Goal: Task Accomplishment & Management: Use online tool/utility

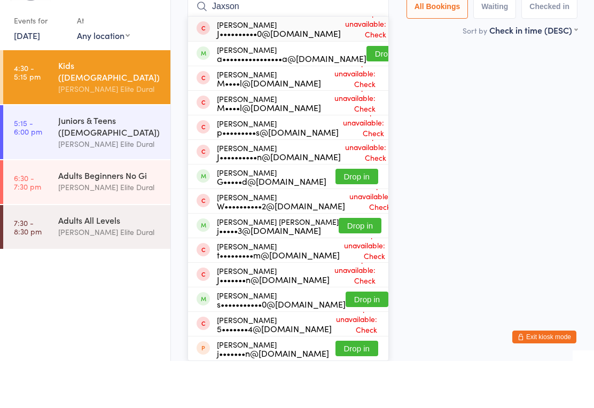
type input "Jaxson"
click at [366, 93] on button "Drop in" at bounding box center [387, 100] width 43 height 15
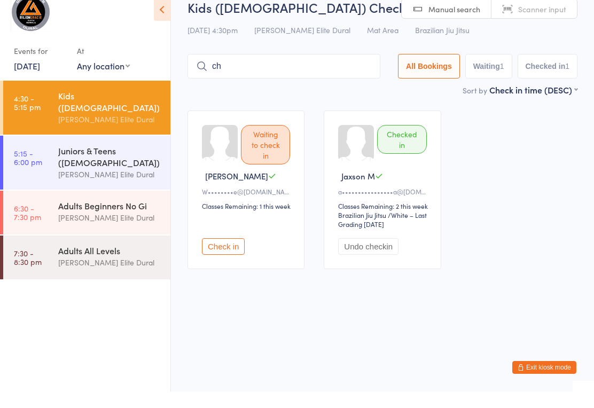
type input "c"
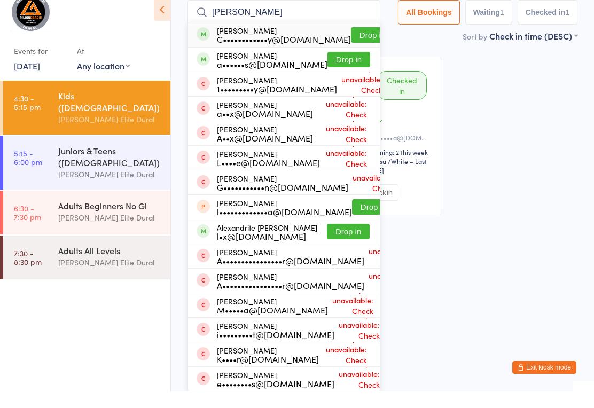
type input "[PERSON_NAME]"
click at [277, 85] on div "a••••••s@[DOMAIN_NAME]" at bounding box center [272, 80] width 111 height 9
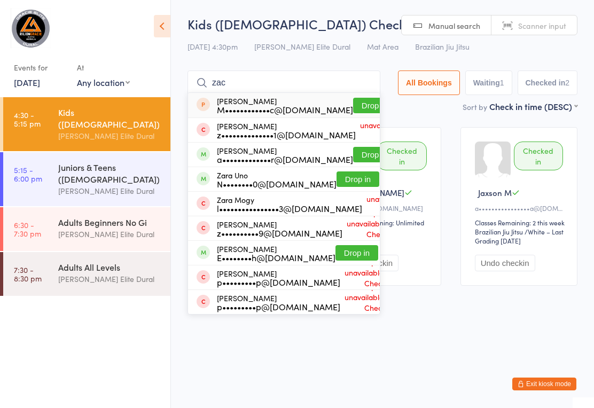
type input "zac"
click at [353, 160] on button "Drop in" at bounding box center [374, 154] width 43 height 15
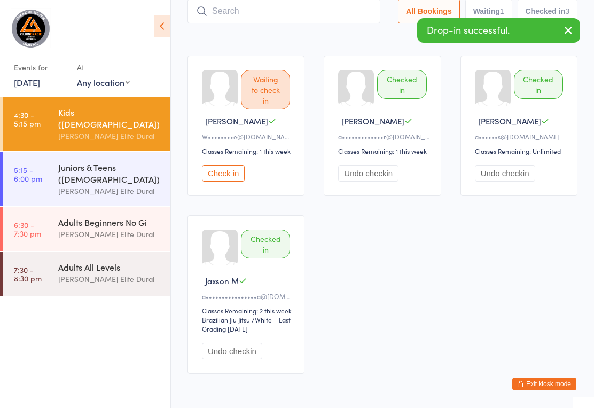
click at [352, 41] on div "Sort by Check in time (DESC) First name (ASC) First name (DESC) Last name (ASC)…" at bounding box center [382, 35] width 390 height 12
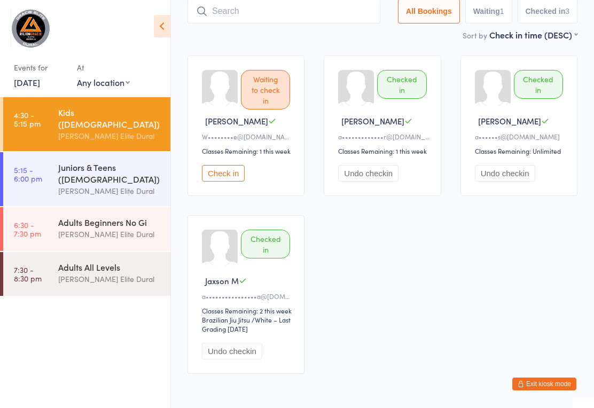
click at [218, 182] on button "Check in" at bounding box center [223, 173] width 43 height 17
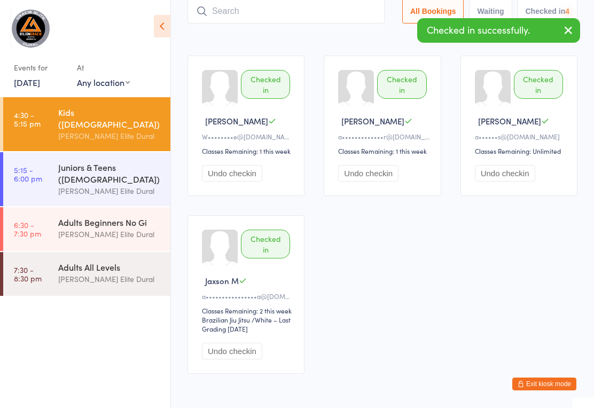
click at [228, 182] on button "Undo checkin" at bounding box center [232, 173] width 60 height 17
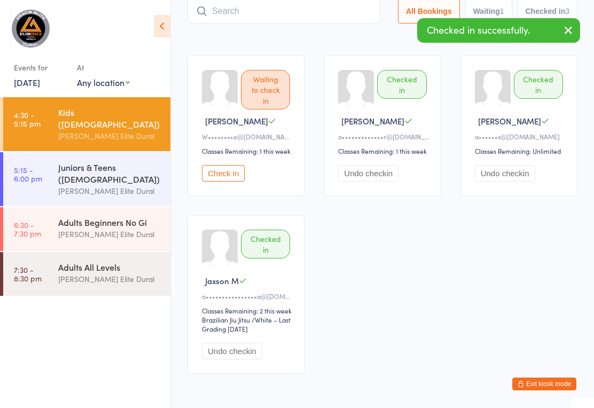
click at [221, 182] on button "Check in" at bounding box center [223, 173] width 43 height 17
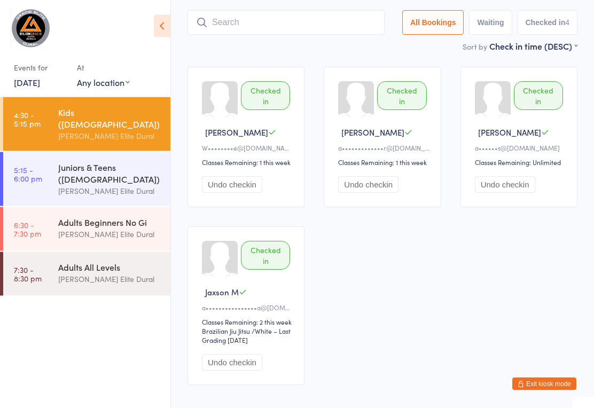
scroll to position [63, 0]
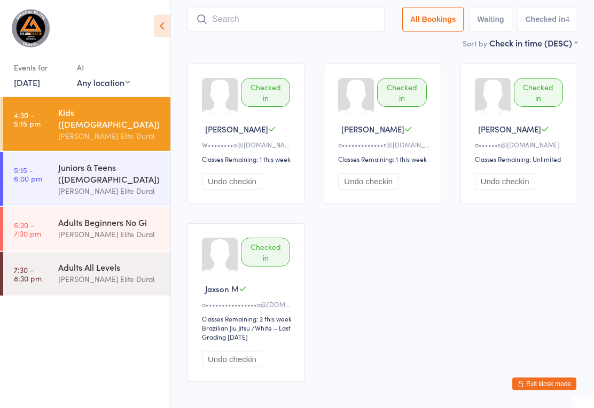
click at [260, 22] on input "search" at bounding box center [285, 19] width 197 height 25
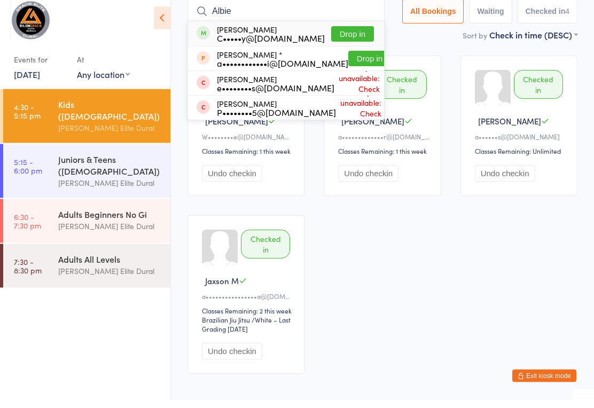
type input "Albie"
click at [343, 36] on button "Drop in" at bounding box center [352, 42] width 43 height 15
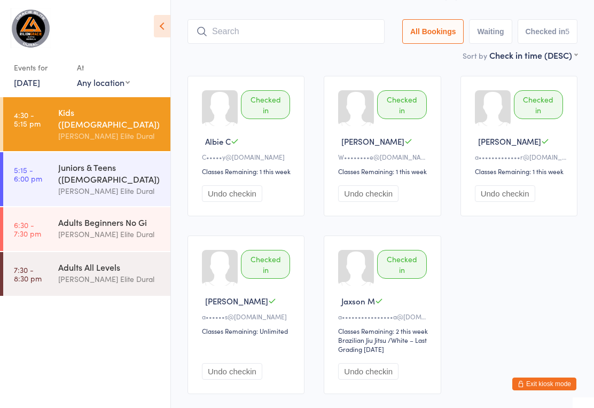
scroll to position [42, 0]
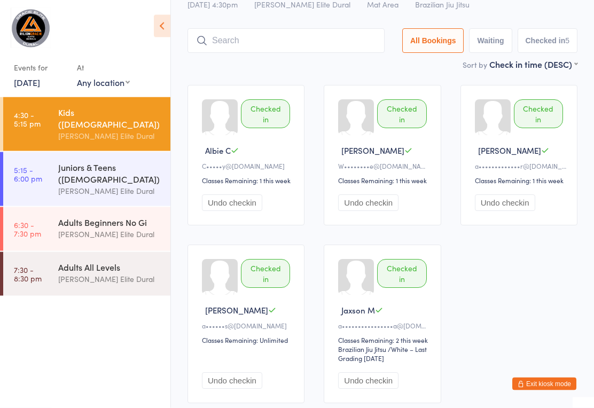
click at [321, 38] on input "search" at bounding box center [285, 41] width 197 height 25
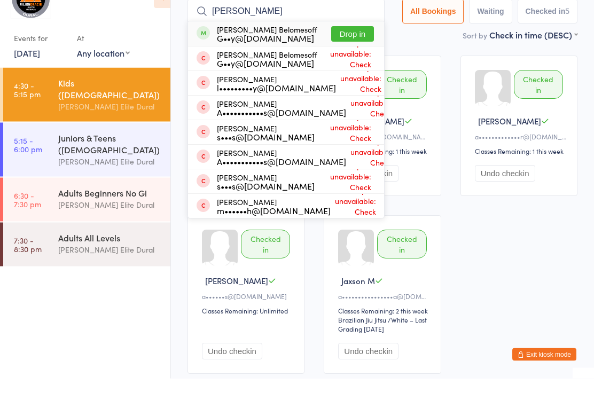
type input "[PERSON_NAME]"
click at [352, 56] on button "Drop in" at bounding box center [352, 63] width 43 height 15
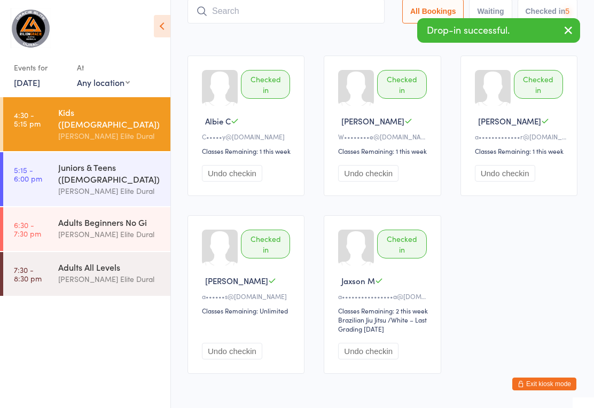
click at [304, 12] on input "search" at bounding box center [285, 11] width 197 height 25
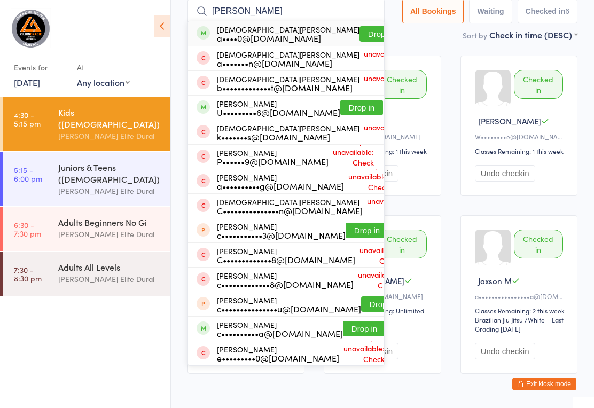
type input "[PERSON_NAME]"
click at [359, 29] on button "Drop in" at bounding box center [380, 33] width 43 height 15
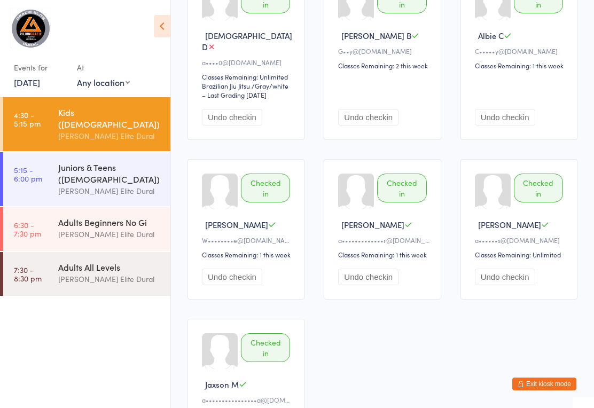
scroll to position [158, 0]
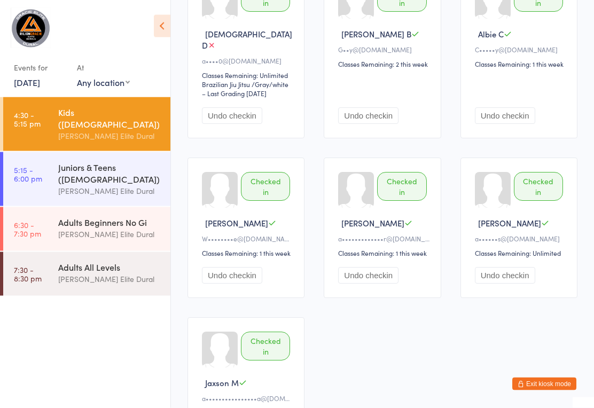
click at [592, 178] on ui-view "Kids ([DEMOGRAPHIC_DATA]) Check-in [DATE] 4:30pm [PERSON_NAME] Elite Dural Mat …" at bounding box center [382, 171] width 423 height 629
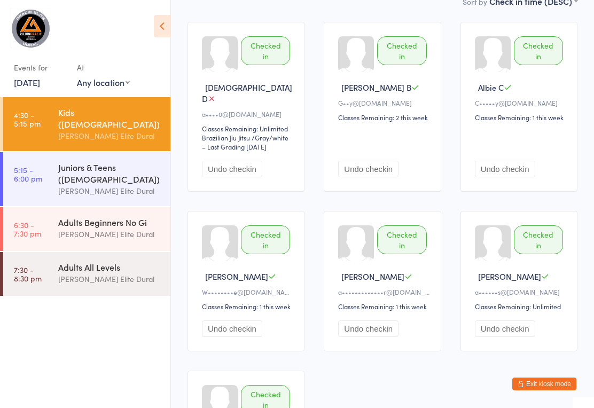
scroll to position [0, 0]
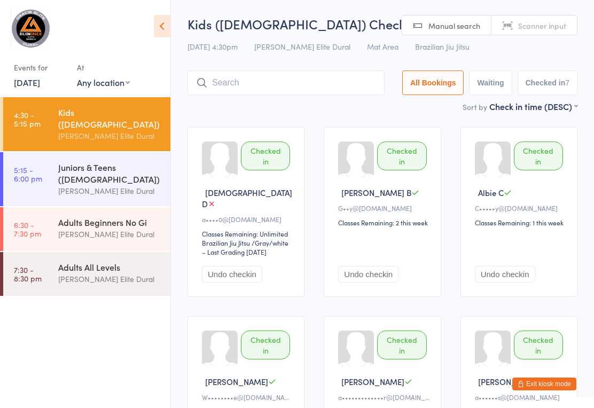
click at [259, 87] on input "search" at bounding box center [285, 82] width 197 height 25
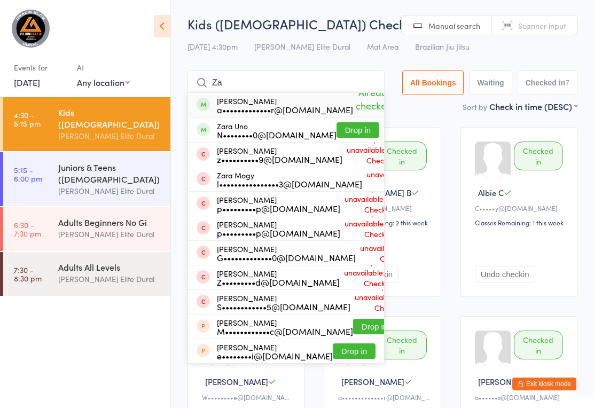
type input "Z"
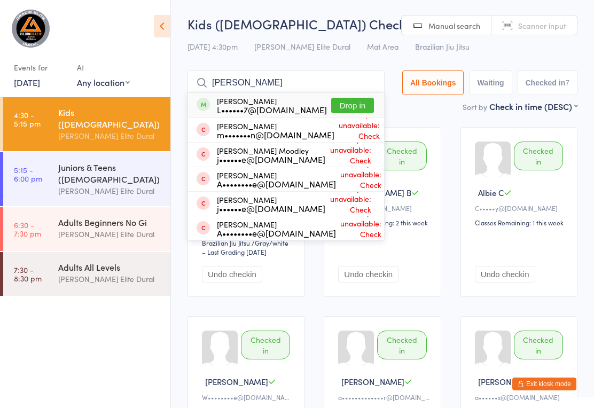
type input "[PERSON_NAME]"
click at [344, 107] on button "Drop in" at bounding box center [352, 105] width 43 height 15
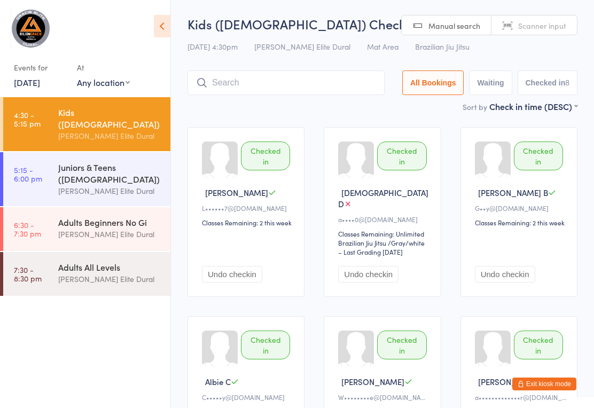
click at [245, 91] on input "search" at bounding box center [285, 82] width 197 height 25
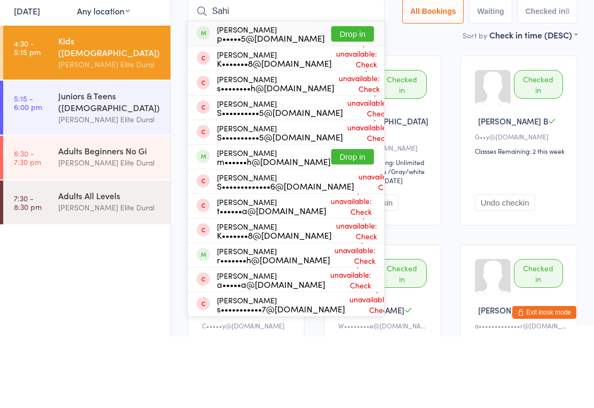
type input "Sahi"
click at [333, 98] on button "Drop in" at bounding box center [352, 105] width 43 height 15
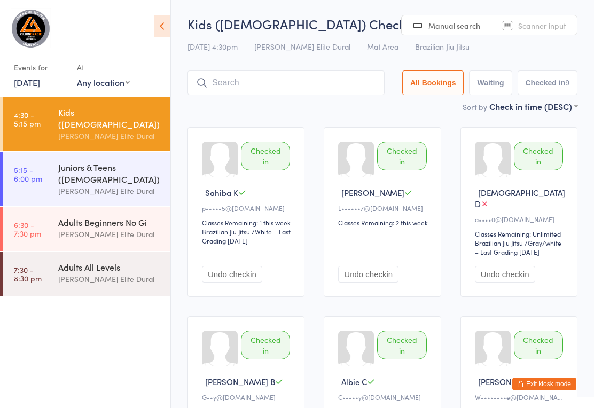
click at [254, 87] on input "search" at bounding box center [285, 82] width 197 height 25
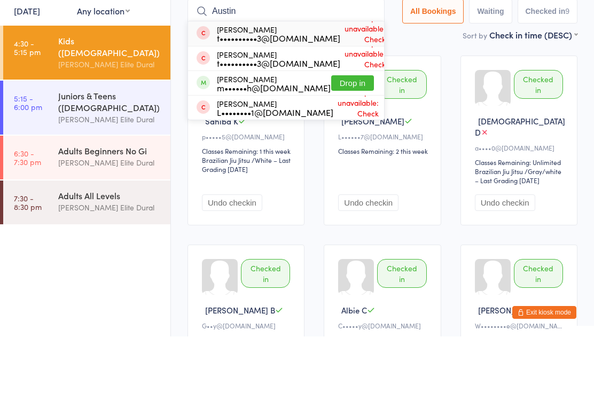
type input "Austin"
click at [335, 147] on button "Drop in" at bounding box center [352, 154] width 43 height 15
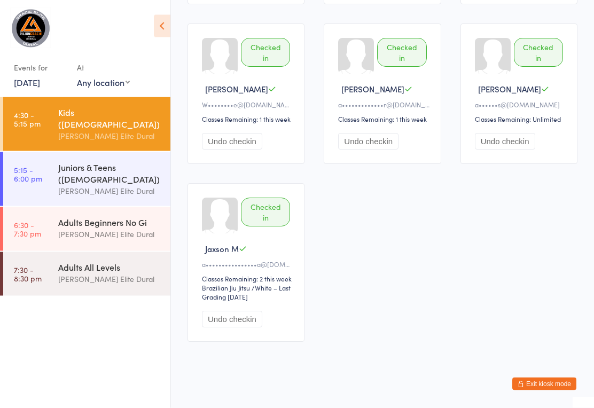
scroll to position [473, 0]
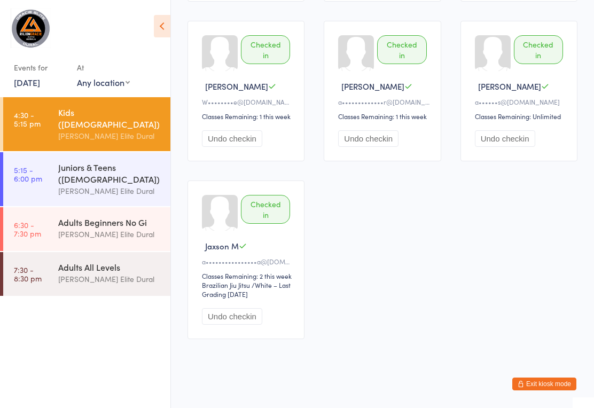
click at [32, 165] on time "5:15 - 6:00 pm" at bounding box center [28, 173] width 28 height 17
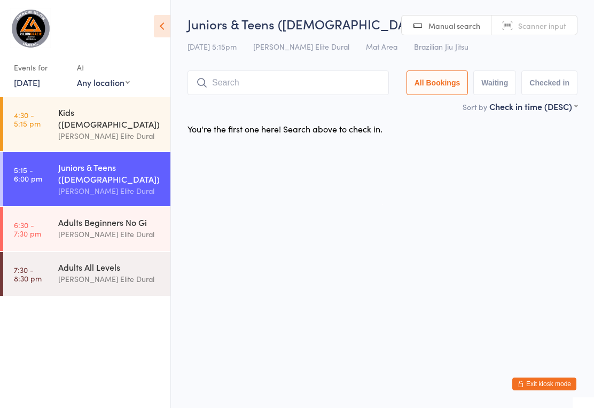
click at [36, 121] on time "4:30 - 5:15 pm" at bounding box center [27, 119] width 27 height 17
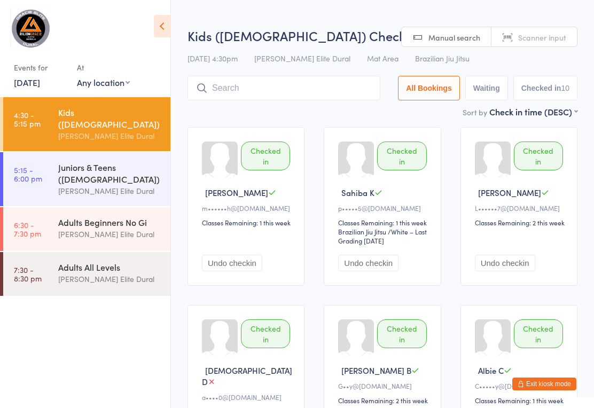
click at [282, 90] on input "search" at bounding box center [283, 88] width 193 height 25
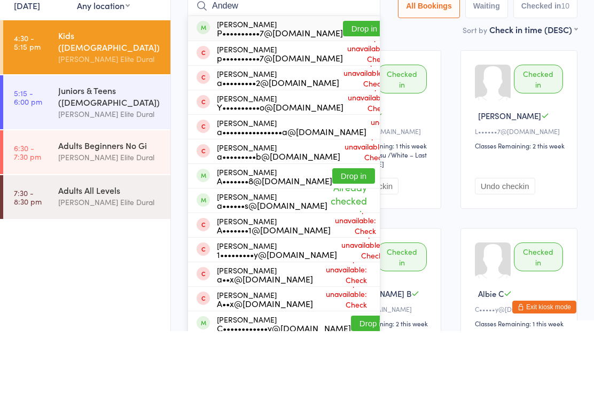
type input "Andew"
click at [344, 98] on button "Drop in" at bounding box center [364, 105] width 43 height 15
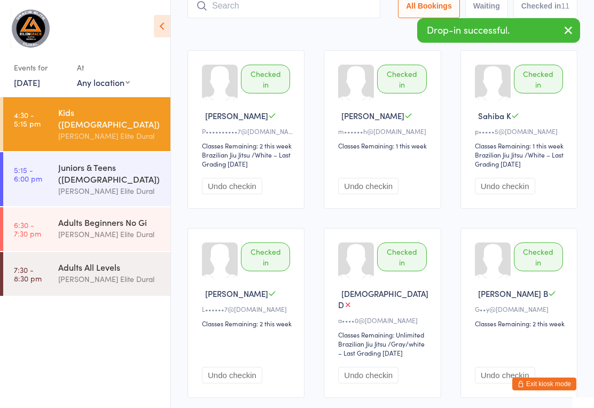
click at [47, 164] on link "5:15 - 6:00 pm Juniors & Teens ([DEMOGRAPHIC_DATA]) [PERSON_NAME] Elite Dural" at bounding box center [86, 179] width 167 height 54
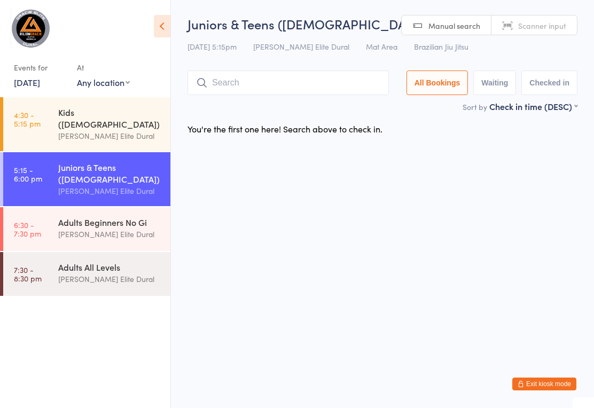
click at [108, 130] on div "[PERSON_NAME] Elite Dural" at bounding box center [109, 136] width 103 height 12
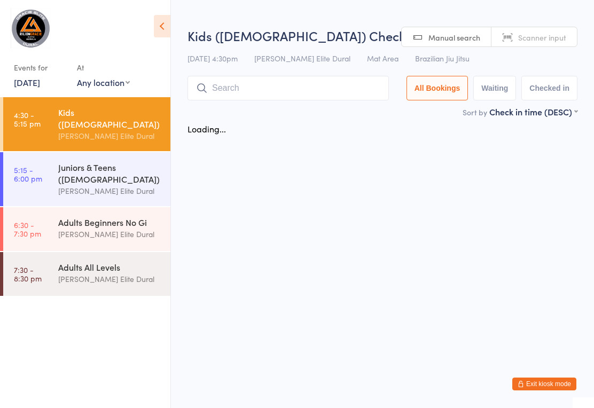
click at [251, 90] on input "search" at bounding box center [287, 88] width 201 height 25
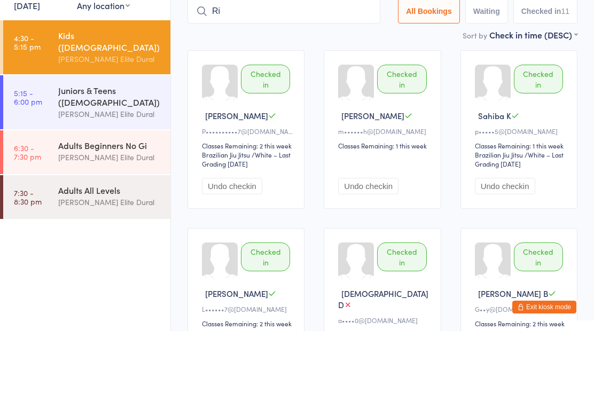
type input "Ril"
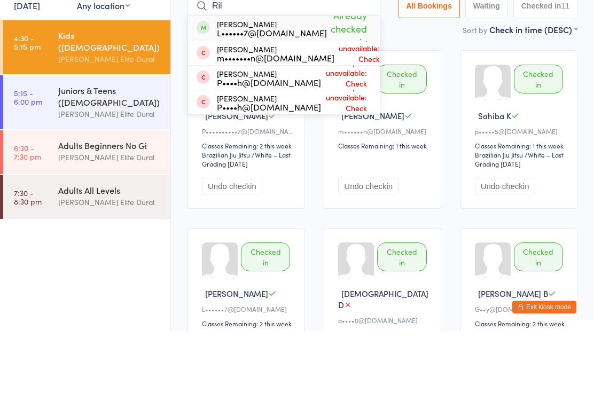
click at [132, 161] on div "Juniors & Teens ([DEMOGRAPHIC_DATA])" at bounding box center [109, 172] width 103 height 23
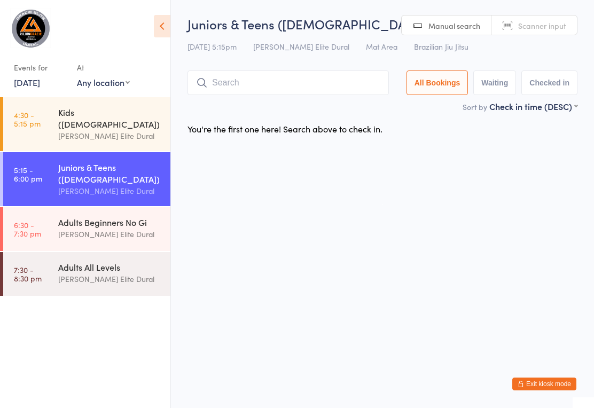
click at [94, 119] on div "Kids ([DEMOGRAPHIC_DATA])" at bounding box center [109, 117] width 103 height 23
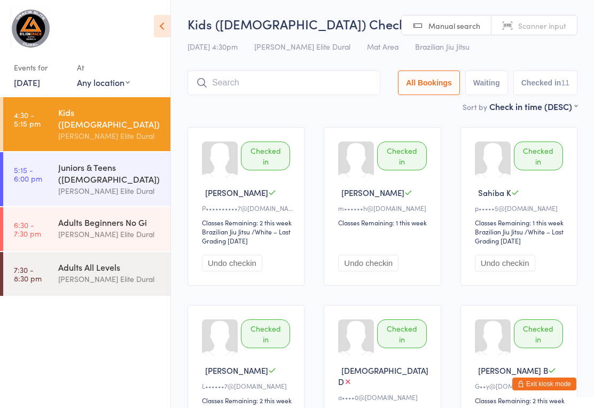
click at [73, 171] on div "Juniors & Teens ([DEMOGRAPHIC_DATA])" at bounding box center [109, 172] width 103 height 23
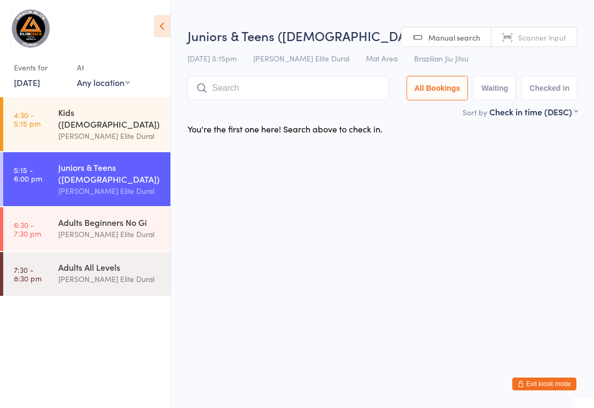
click at [114, 130] on div "[PERSON_NAME] Elite Dural" at bounding box center [109, 136] width 103 height 12
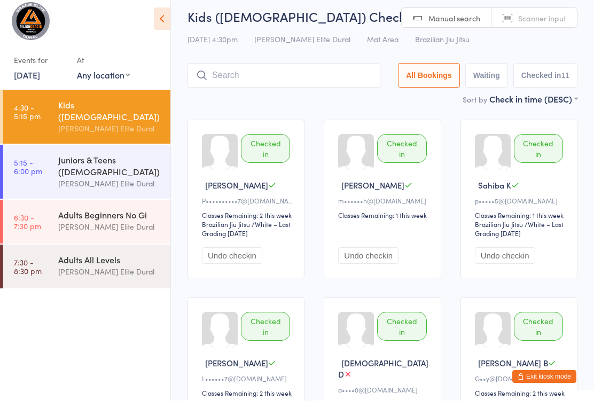
scroll to position [8, 0]
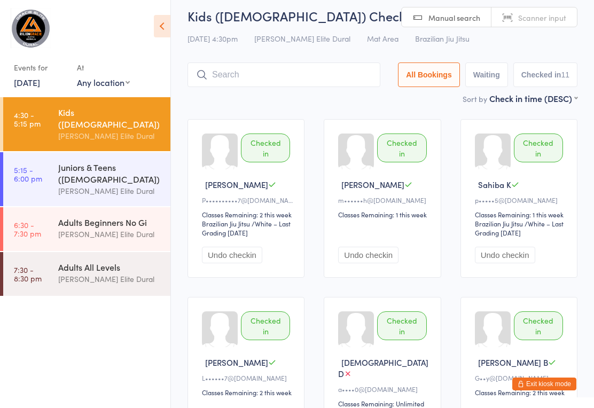
click at [116, 173] on div "Juniors & Teens ([DEMOGRAPHIC_DATA])" at bounding box center [109, 172] width 103 height 23
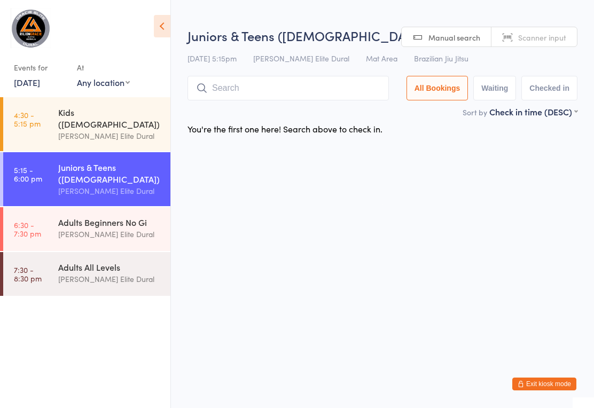
click at [299, 89] on input "search" at bounding box center [287, 88] width 201 height 25
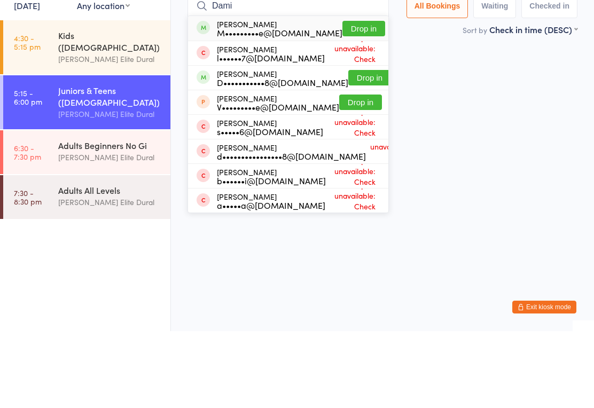
type input "Dami"
click at [343, 98] on button "Drop in" at bounding box center [363, 105] width 43 height 15
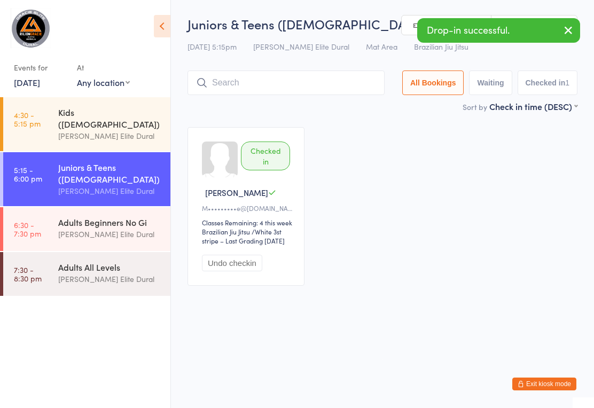
click at [294, 84] on input "search" at bounding box center [285, 82] width 197 height 25
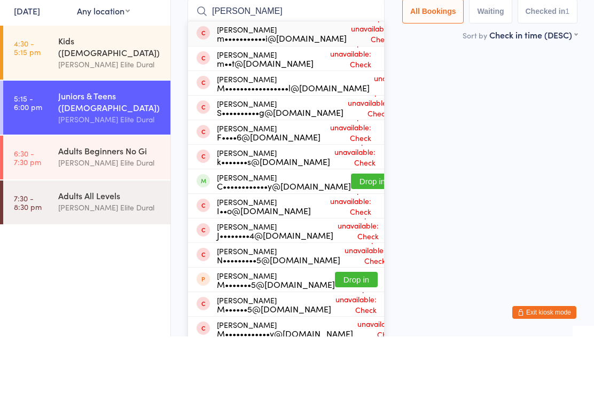
type input "[PERSON_NAME]"
click at [355, 245] on button "Drop in" at bounding box center [372, 252] width 43 height 15
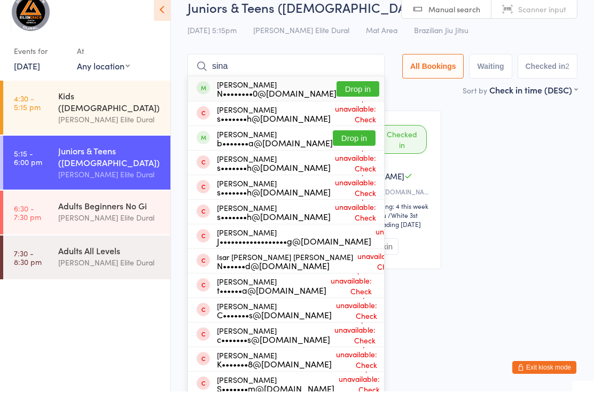
type input "sina"
click at [341, 98] on button "Drop in" at bounding box center [357, 105] width 43 height 15
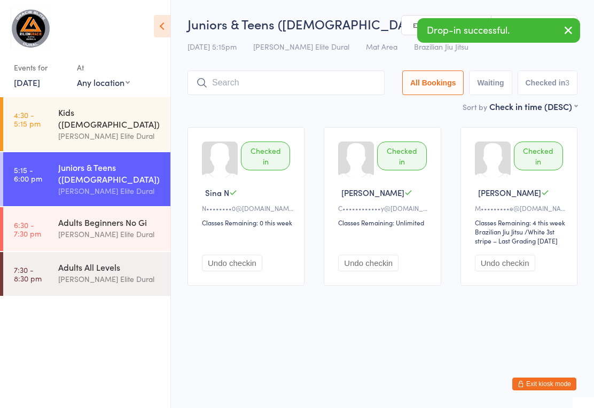
click at [547, 377] on button "Exit kiosk mode" at bounding box center [544, 383] width 64 height 13
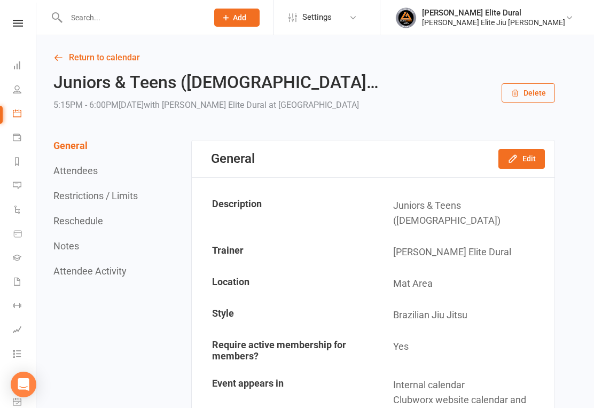
click at [90, 201] on button "Restrictions / Limits" at bounding box center [95, 195] width 84 height 11
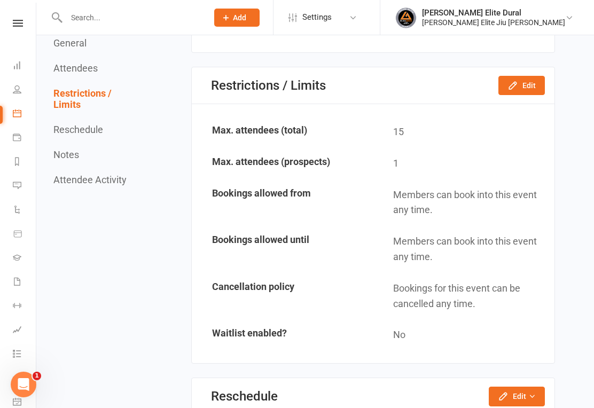
click at [524, 76] on button "Edit" at bounding box center [521, 85] width 46 height 19
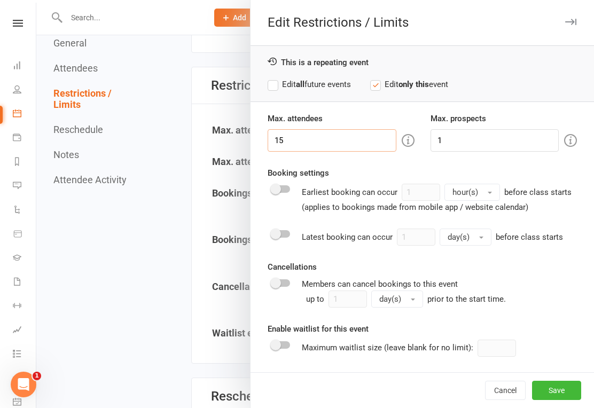
click at [340, 138] on input "15" at bounding box center [331, 140] width 129 height 22
type input "1"
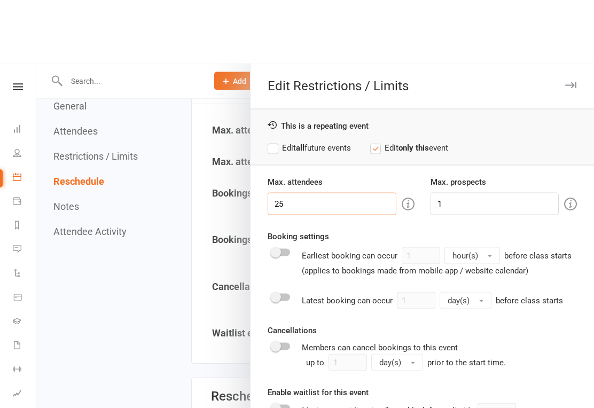
scroll to position [803, 0]
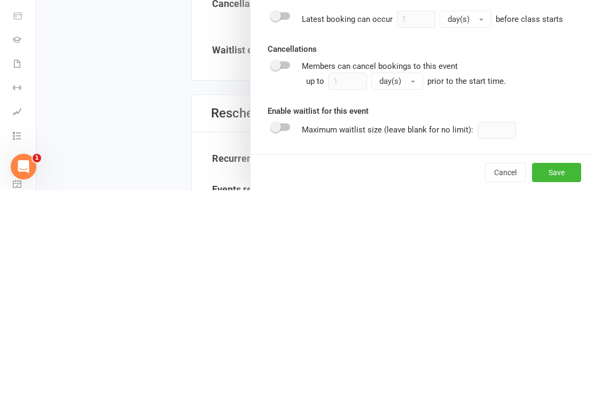
type input "25"
click at [557, 381] on button "Save" at bounding box center [556, 390] width 49 height 19
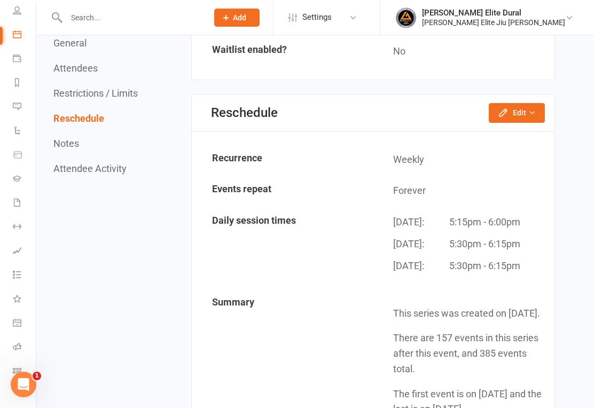
scroll to position [78, 0]
click at [21, 368] on link "Class check-in" at bounding box center [25, 372] width 24 height 24
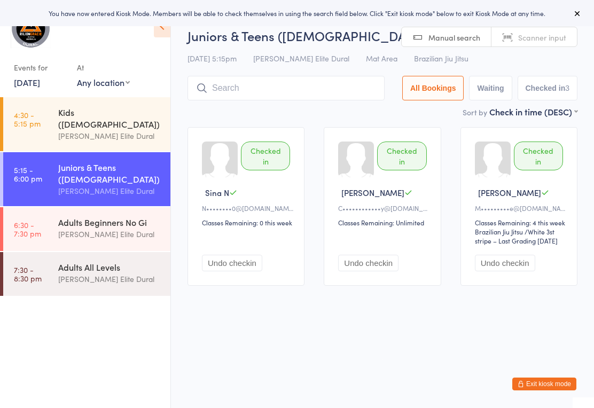
click at [262, 94] on input "search" at bounding box center [285, 88] width 197 height 25
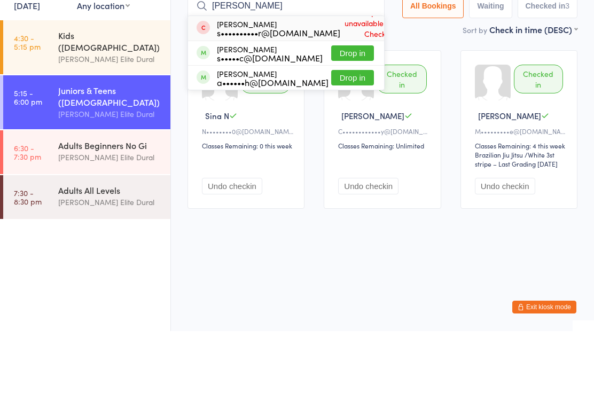
type input "Evely"
click at [336, 122] on button "Drop in" at bounding box center [352, 129] width 43 height 15
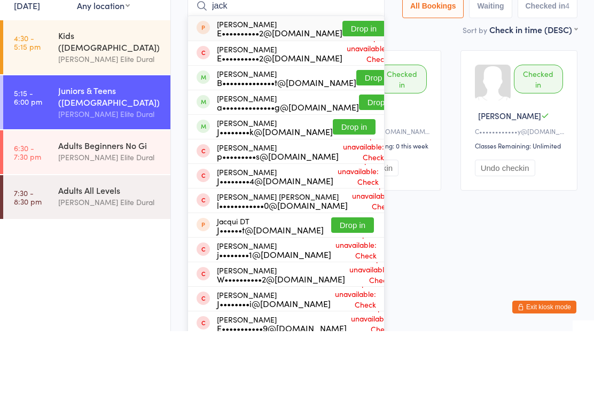
type input "jack"
click at [356, 147] on button "Drop in" at bounding box center [377, 154] width 43 height 15
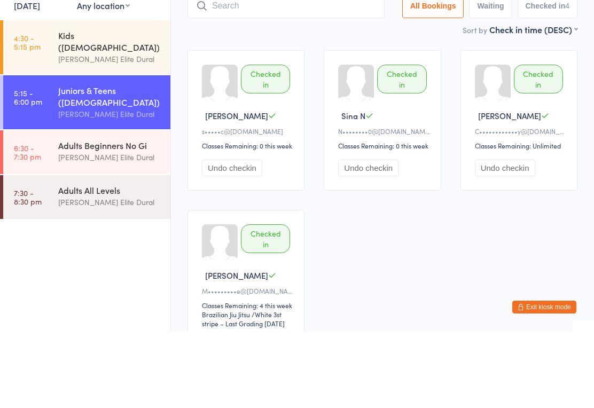
scroll to position [77, 0]
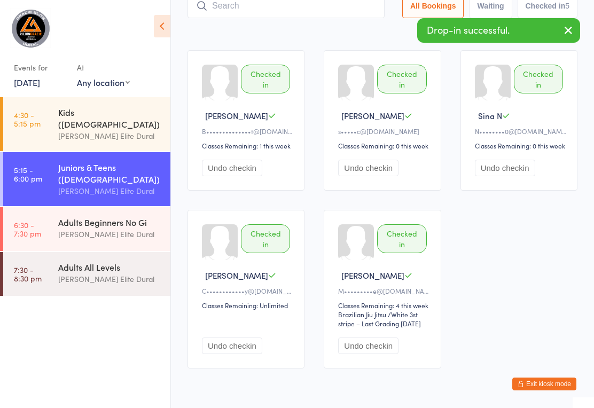
click at [298, 12] on input "search" at bounding box center [285, 6] width 197 height 25
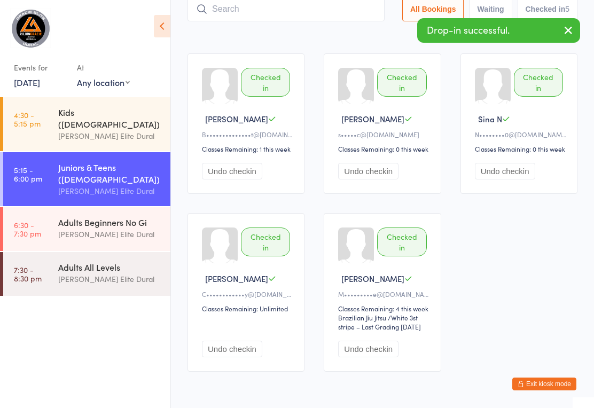
scroll to position [72, 0]
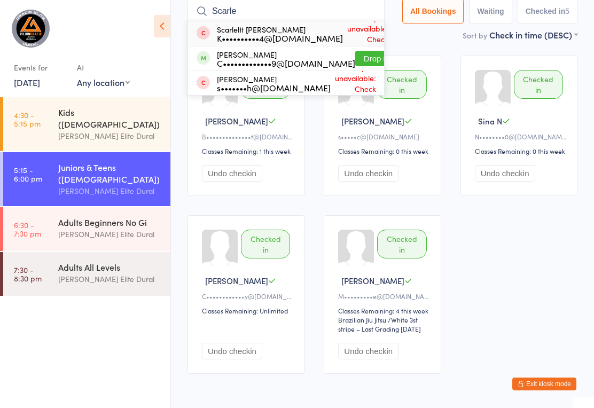
type input "Scarle"
click at [355, 59] on button "Drop in" at bounding box center [376, 58] width 43 height 15
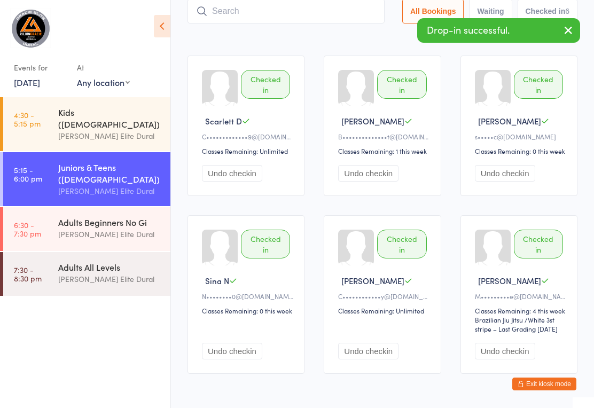
click at [288, 14] on input "search" at bounding box center [285, 11] width 197 height 25
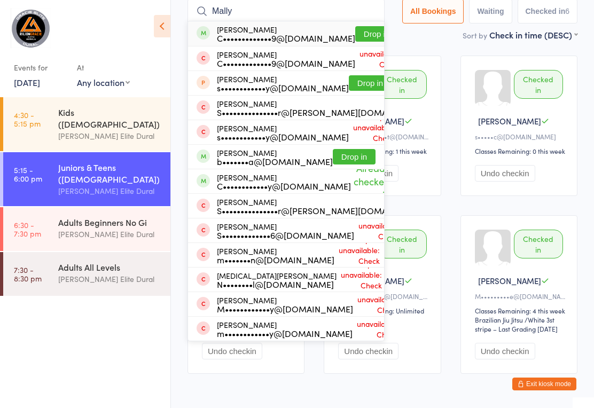
type input "Mally"
click at [355, 35] on button "Drop in" at bounding box center [376, 33] width 43 height 15
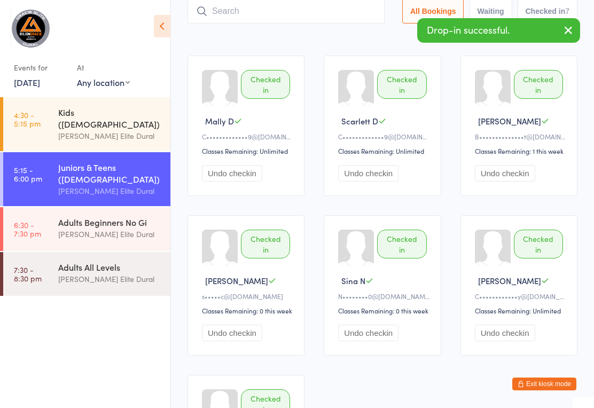
click at [283, 18] on input "search" at bounding box center [285, 11] width 197 height 25
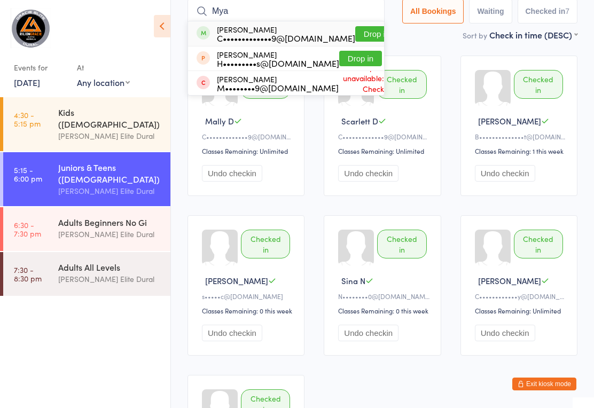
type input "Mya"
click at [355, 34] on button "Drop in" at bounding box center [376, 33] width 43 height 15
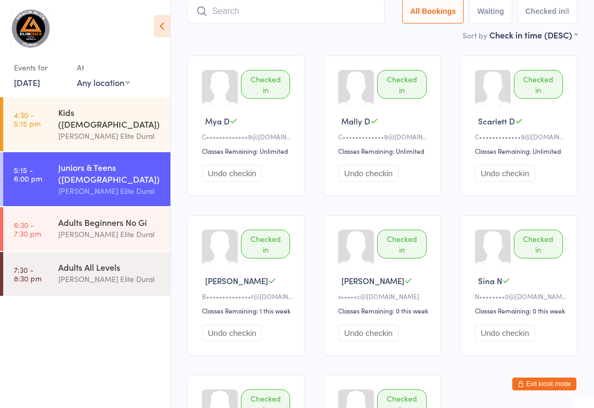
click at [273, 14] on input "search" at bounding box center [285, 11] width 197 height 25
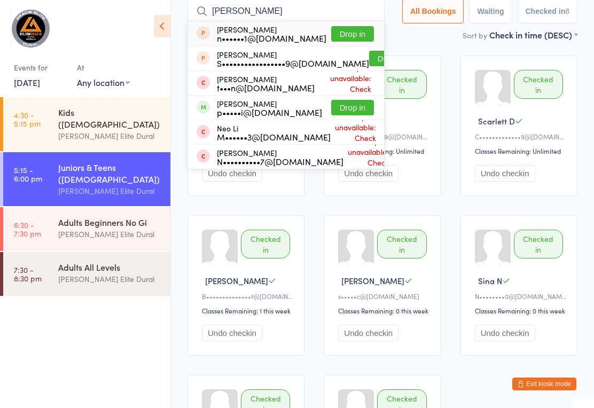
type input "Neil"
click at [342, 111] on button "Drop in" at bounding box center [352, 107] width 43 height 15
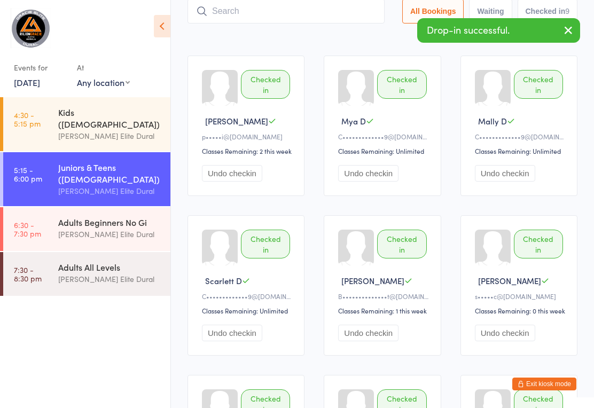
click at [271, 19] on input "search" at bounding box center [285, 11] width 197 height 25
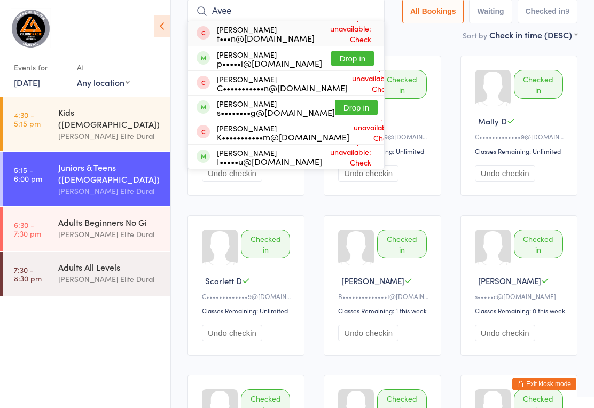
type input "Avee"
click at [337, 61] on button "Drop in" at bounding box center [352, 58] width 43 height 15
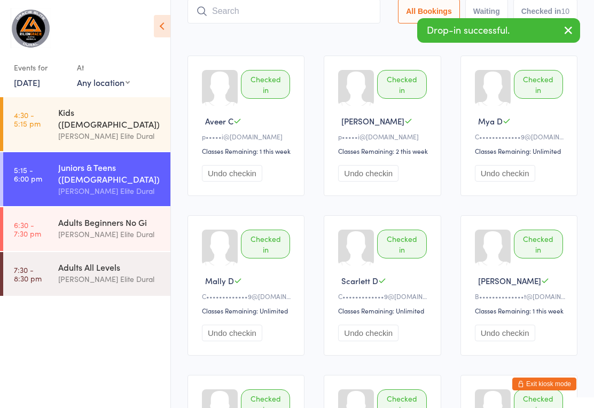
click at [282, 14] on input "search" at bounding box center [283, 11] width 193 height 25
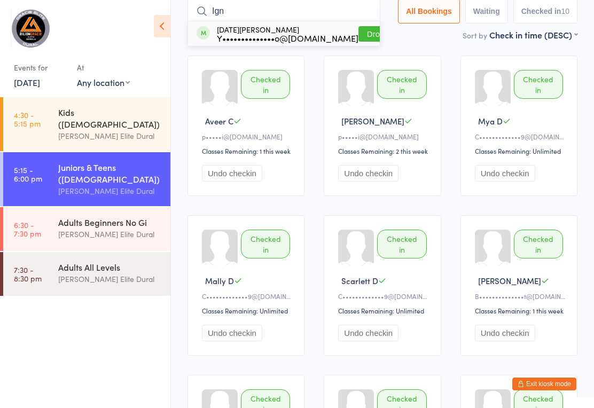
type input "Ign"
click at [358, 37] on button "Drop in" at bounding box center [379, 33] width 43 height 15
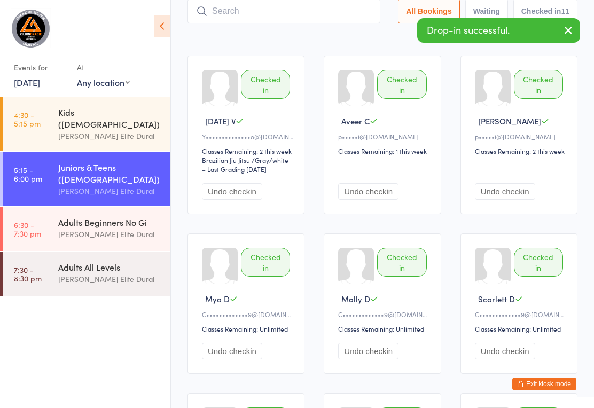
click at [274, 21] on input "search" at bounding box center [283, 11] width 193 height 25
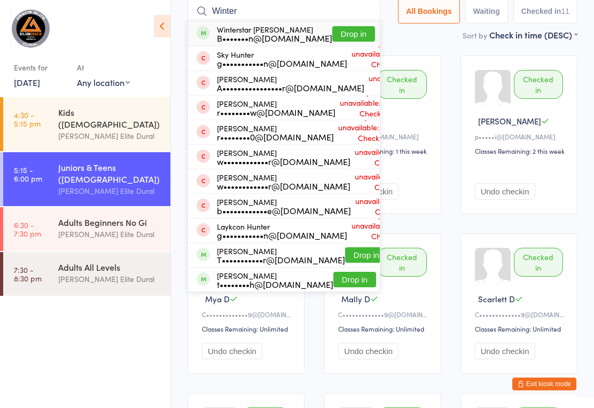
type input "Winter"
click at [335, 35] on button "Drop in" at bounding box center [353, 33] width 43 height 15
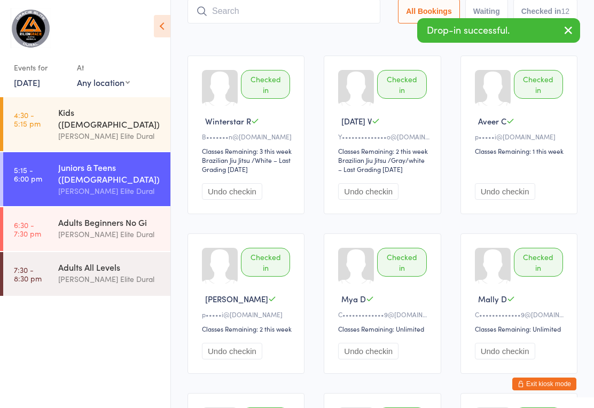
click at [267, 19] on input "search" at bounding box center [283, 11] width 193 height 25
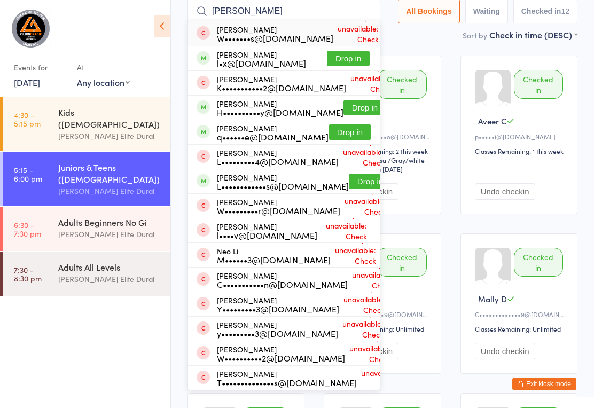
type input "Liam"
click at [337, 60] on button "Drop in" at bounding box center [348, 58] width 43 height 15
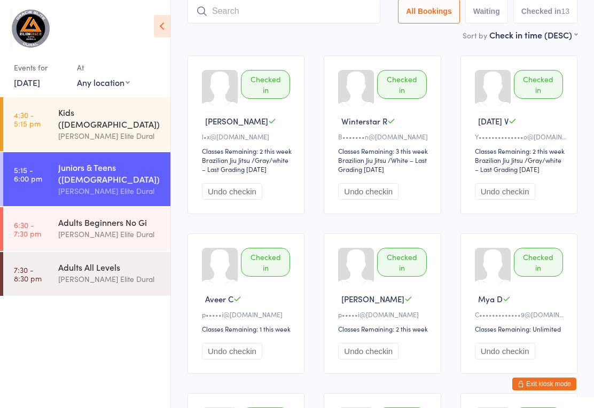
click at [591, 117] on ui-view "Juniors & Teens (10-14 years o… Check-in 16 Sep 5:15pm Gracie Elite Dural Mat A…" at bounding box center [382, 411] width 423 height 937
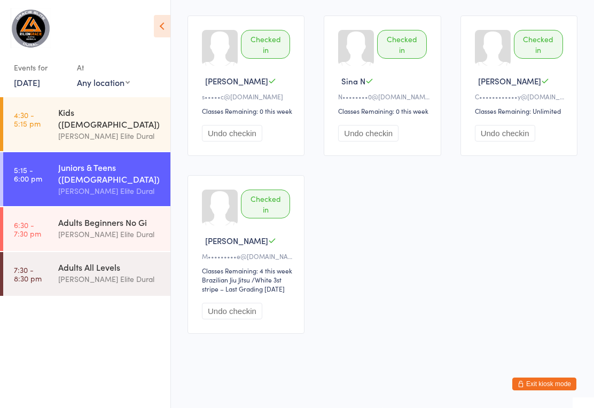
scroll to position [628, 0]
click at [46, 222] on link "6:30 - 7:30 pm Adults Beginners No Gi Gracie Elite Dural" at bounding box center [86, 229] width 167 height 44
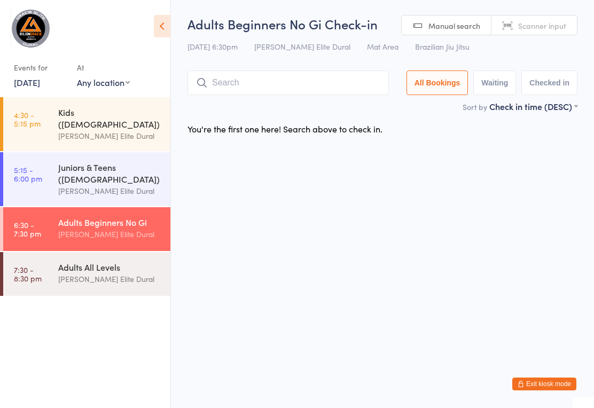
click at [50, 185] on link "5:15 - 6:00 pm Juniors & Teens ([DEMOGRAPHIC_DATA]) [PERSON_NAME] Elite Dural" at bounding box center [86, 179] width 167 height 54
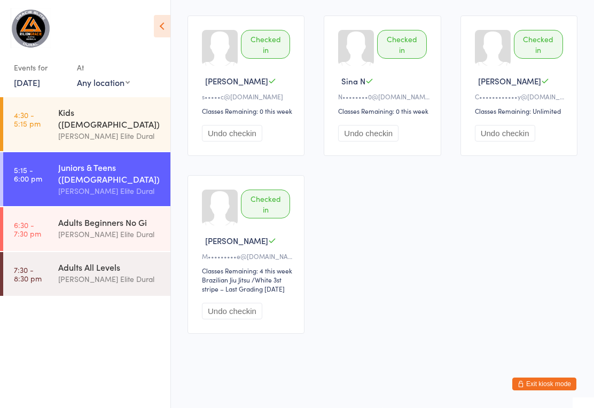
scroll to position [628, 0]
click at [38, 220] on time "6:30 - 7:30 pm" at bounding box center [27, 228] width 27 height 17
